Goal: Task Accomplishment & Management: Manage account settings

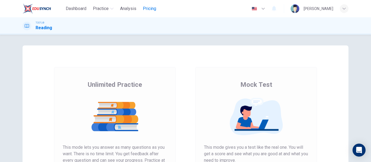
click at [153, 9] on span "Pricing" at bounding box center [149, 8] width 13 height 7
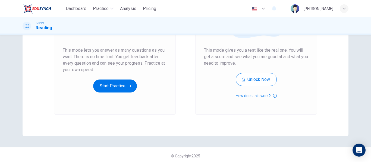
scroll to position [100, 0]
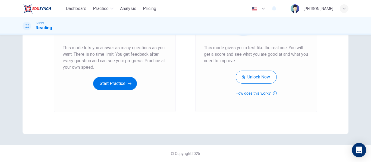
click at [357, 150] on icon "Open Intercom Messenger" at bounding box center [358, 150] width 6 height 7
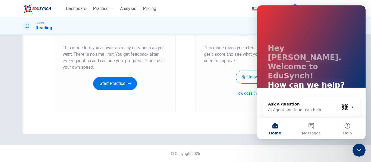
scroll to position [0, 0]
click at [318, 130] on button "Messages" at bounding box center [311, 129] width 36 height 22
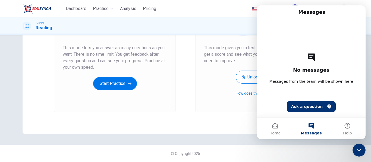
click at [234, 30] on div "TOEFL® Reading" at bounding box center [185, 26] width 343 height 10
click at [357, 154] on div "Close Intercom Messenger" at bounding box center [358, 150] width 13 height 13
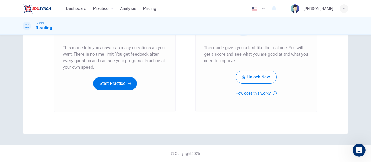
click at [340, 12] on div "button" at bounding box center [343, 8] width 9 height 9
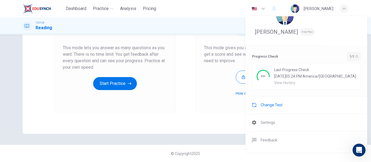
scroll to position [29, 0]
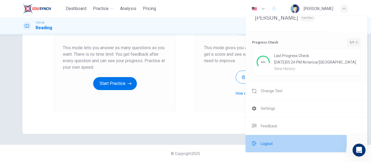
click at [275, 142] on li "Logout" at bounding box center [306, 143] width 122 height 17
